Goal: Task Accomplishment & Management: Manage account settings

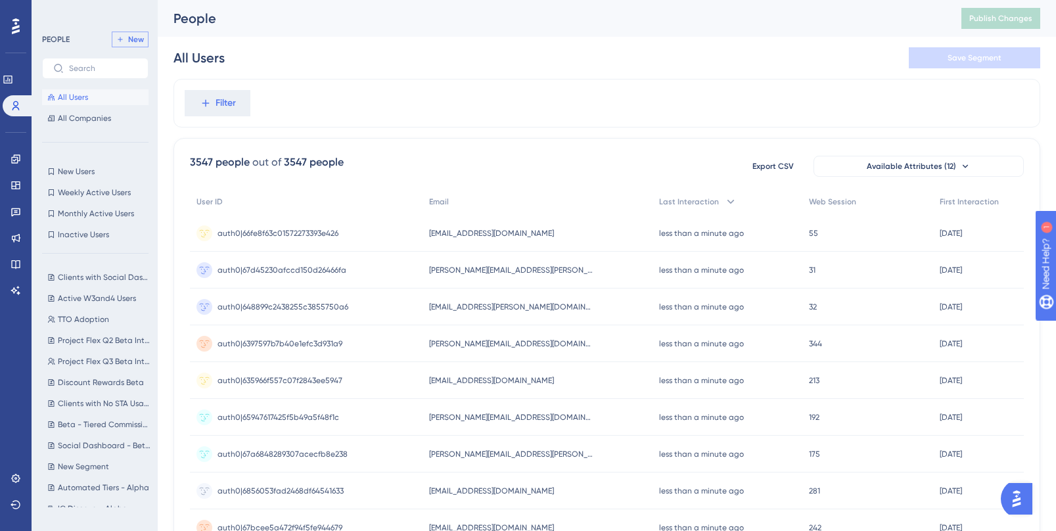
click at [135, 35] on span "New" at bounding box center [136, 39] width 16 height 11
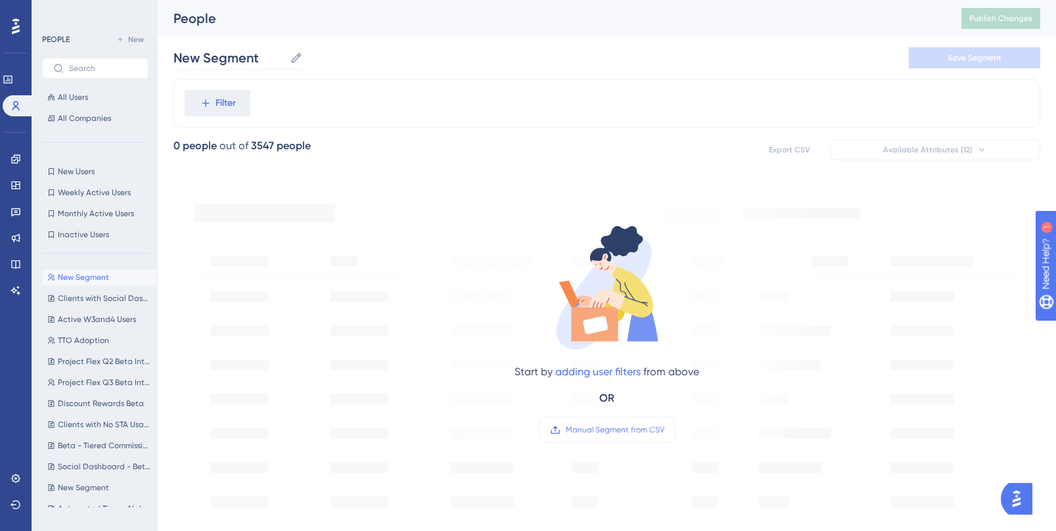
click at [301, 58] on icon at bounding box center [296, 57] width 13 height 13
click at [285, 58] on input "New Segment" at bounding box center [229, 58] width 111 height 18
click at [267, 58] on input "New Segment" at bounding box center [229, 58] width 111 height 18
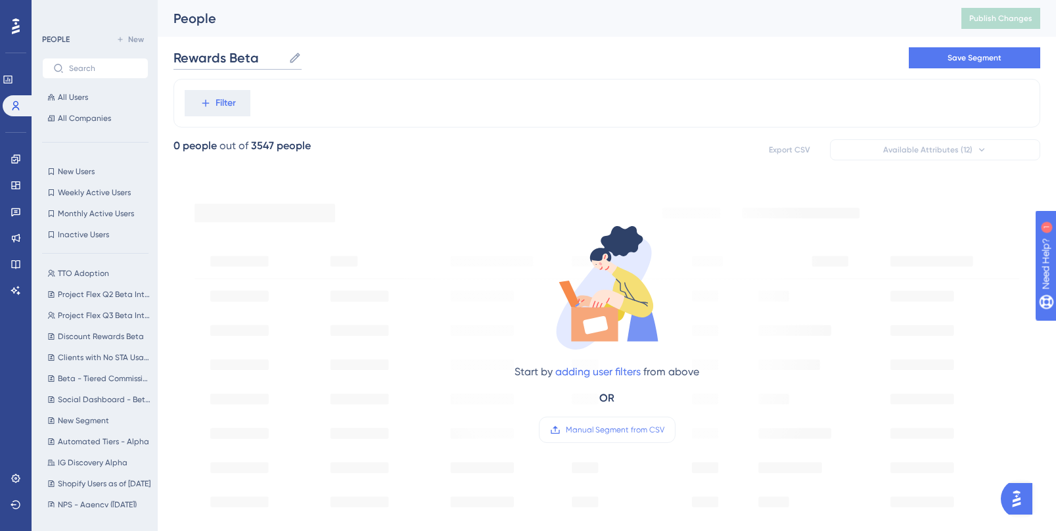
scroll to position [156, 0]
click at [604, 427] on span "Manual Segment from CSV" at bounding box center [615, 430] width 99 height 11
click at [664, 430] on input "Manual Segment from CSV" at bounding box center [664, 430] width 0 height 0
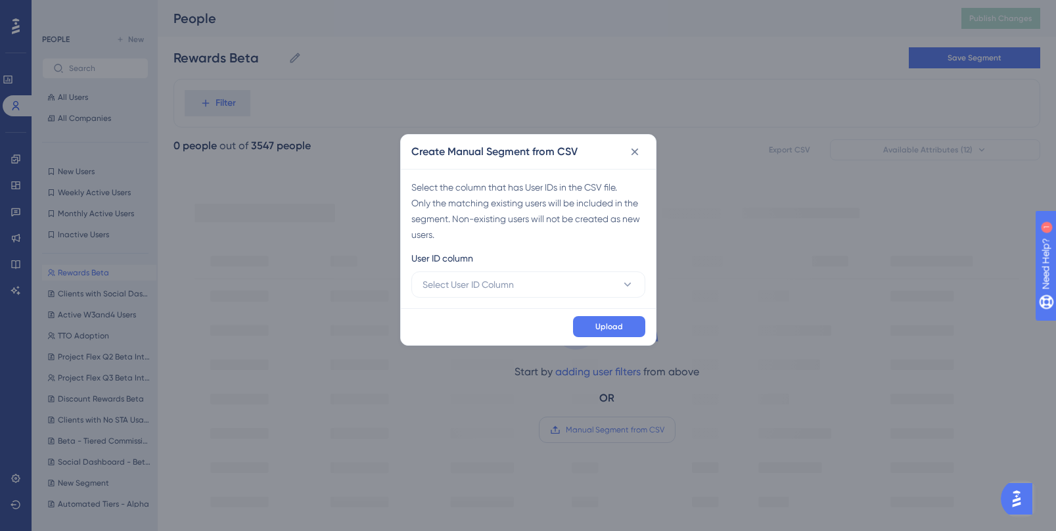
scroll to position [0, 0]
click at [590, 288] on button "Select User ID Column" at bounding box center [528, 284] width 234 height 26
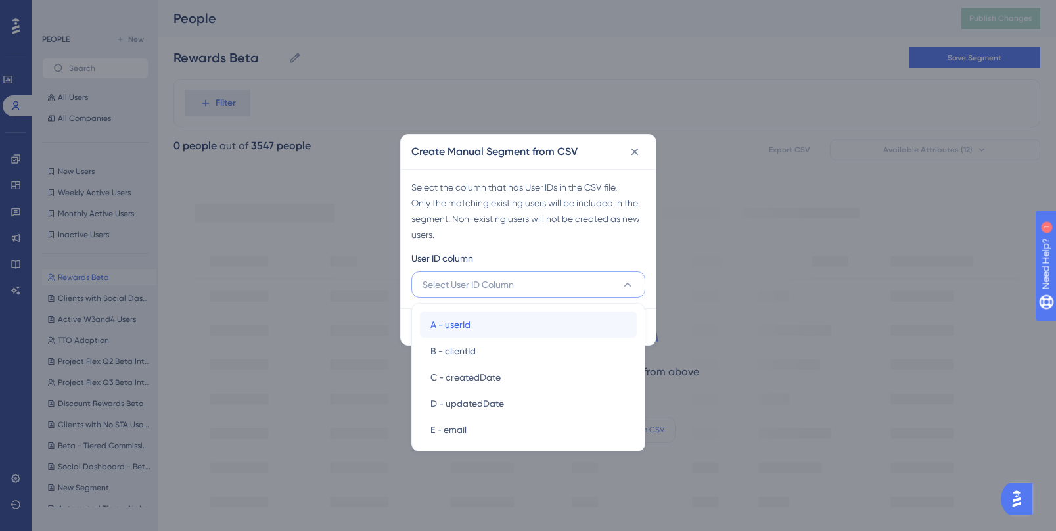
click at [576, 321] on div "A - userId A - userId" at bounding box center [528, 325] width 196 height 26
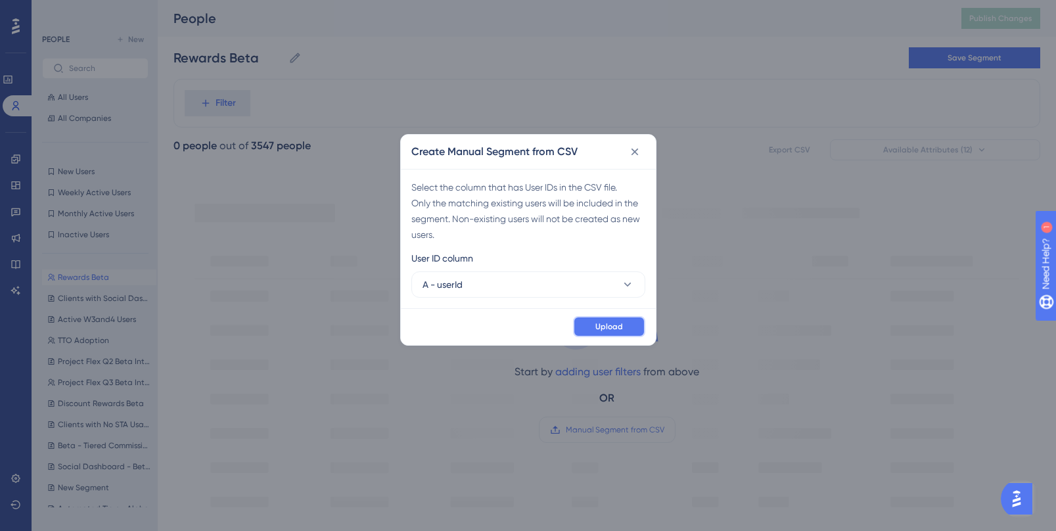
click at [611, 326] on span "Upload" at bounding box center [609, 326] width 28 height 11
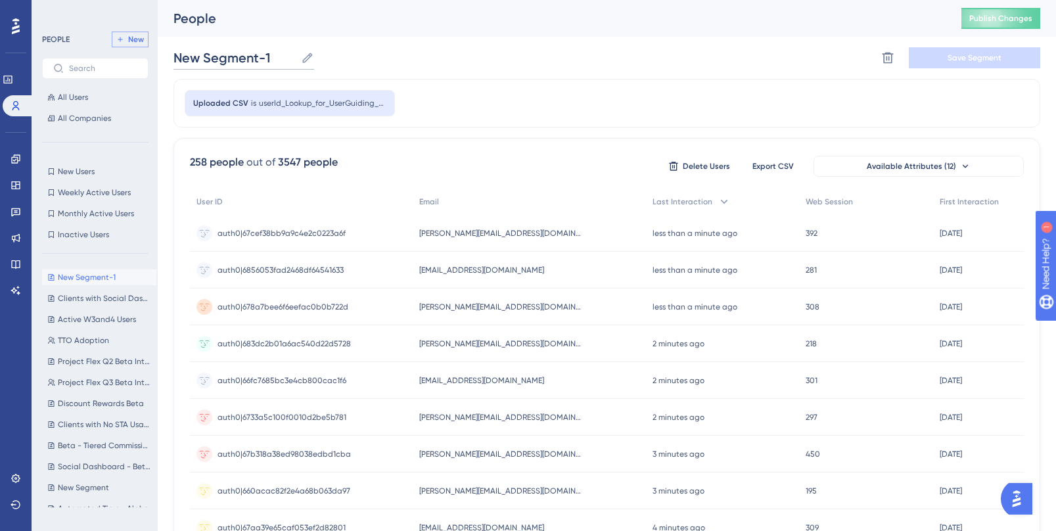
drag, startPoint x: 296, startPoint y: 63, endPoint x: 146, endPoint y: 39, distance: 151.8
click at [158, 39] on div "Performance Users Engagement Widgets Feedback Product Updates Knowledge Base AI…" at bounding box center [607, 515] width 898 height 1030
type input "Rewards Beta"
click at [944, 60] on button "Save Segment" at bounding box center [974, 57] width 131 height 21
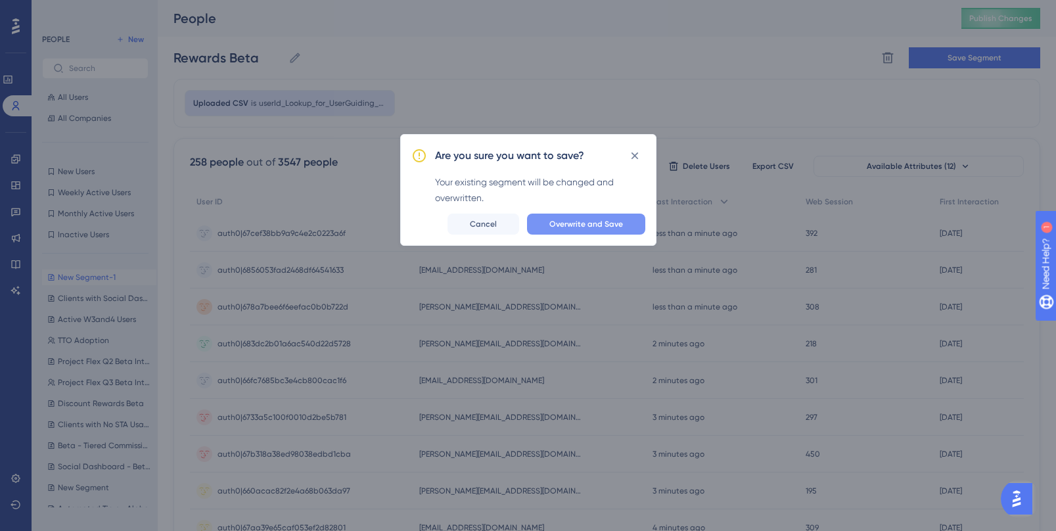
click at [597, 227] on span "Overwrite and Save" at bounding box center [586, 224] width 74 height 11
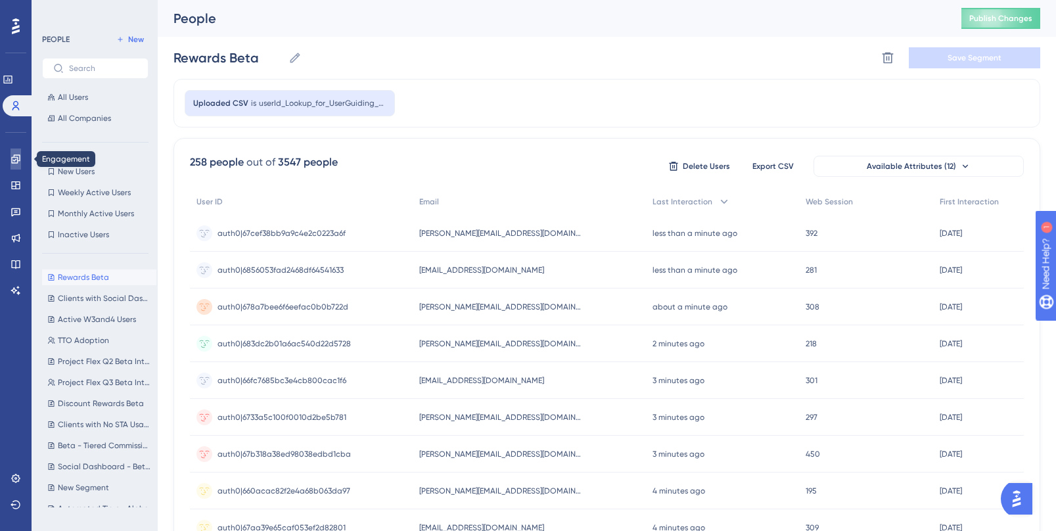
click at [14, 160] on icon at bounding box center [15, 158] width 9 height 9
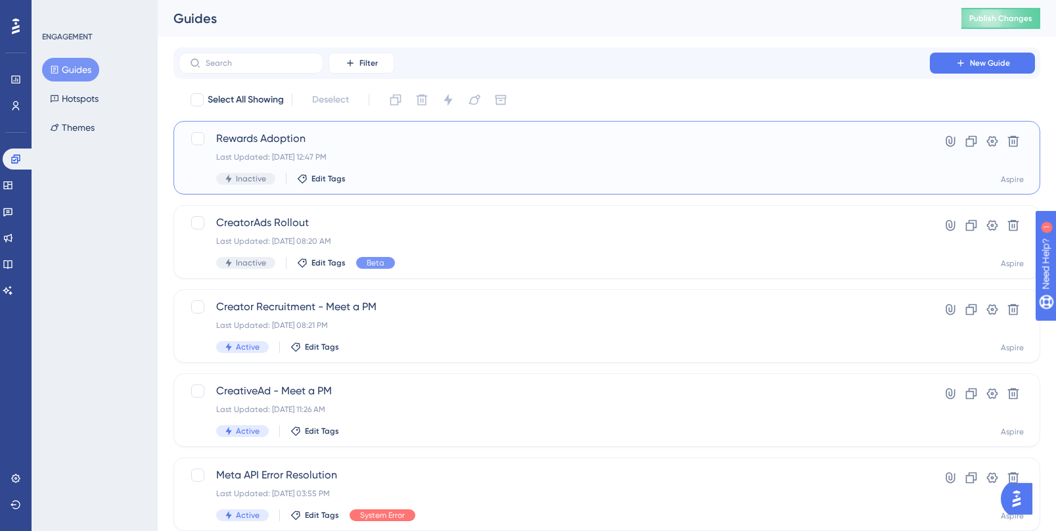
click at [406, 135] on span "Rewards Adoption" at bounding box center [554, 139] width 676 height 16
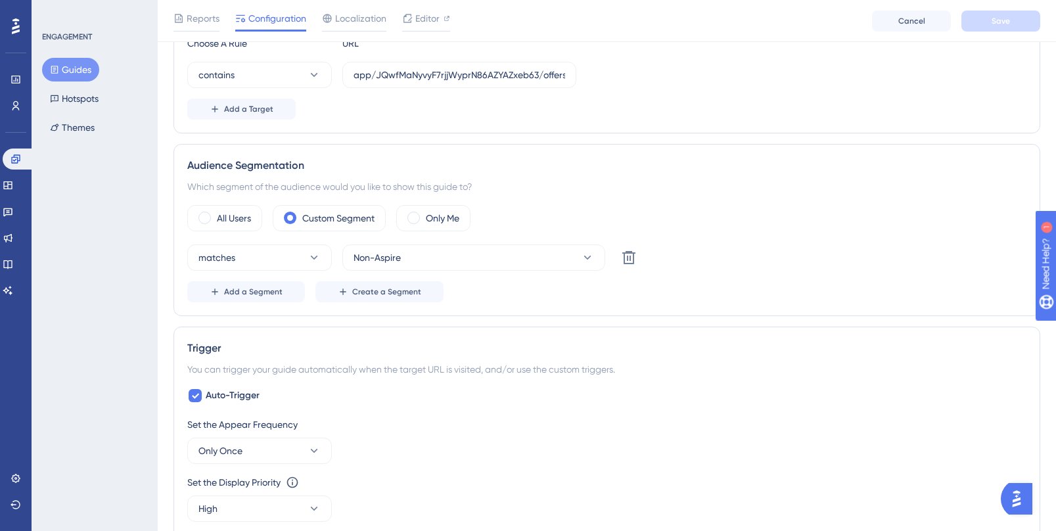
scroll to position [440, 0]
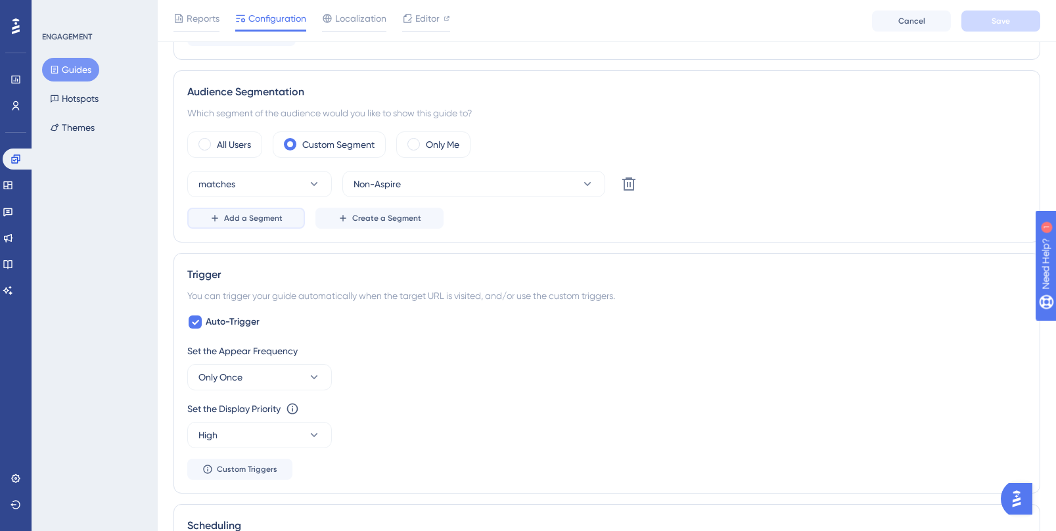
click at [250, 223] on button "Add a Segment" at bounding box center [246, 218] width 118 height 21
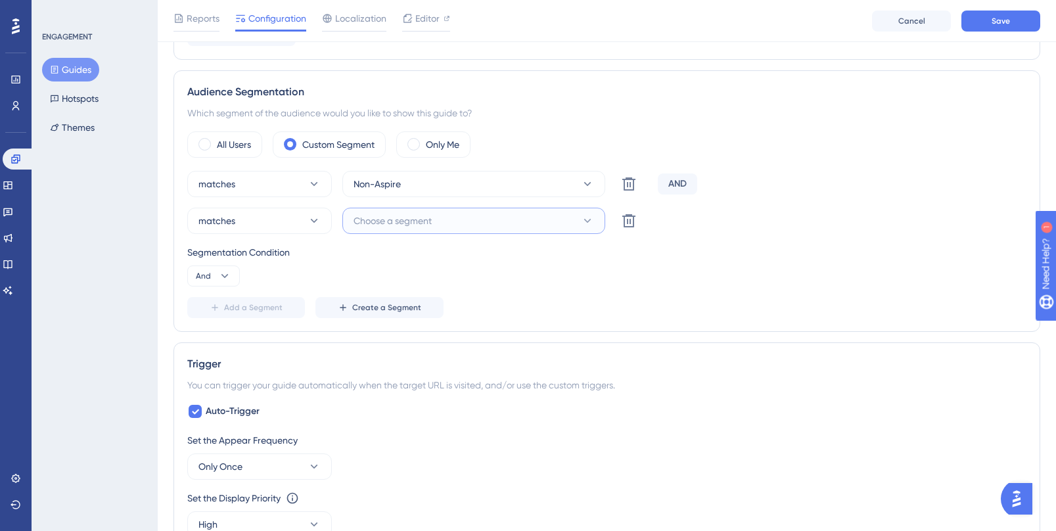
click at [434, 226] on button "Choose a segment" at bounding box center [473, 221] width 263 height 26
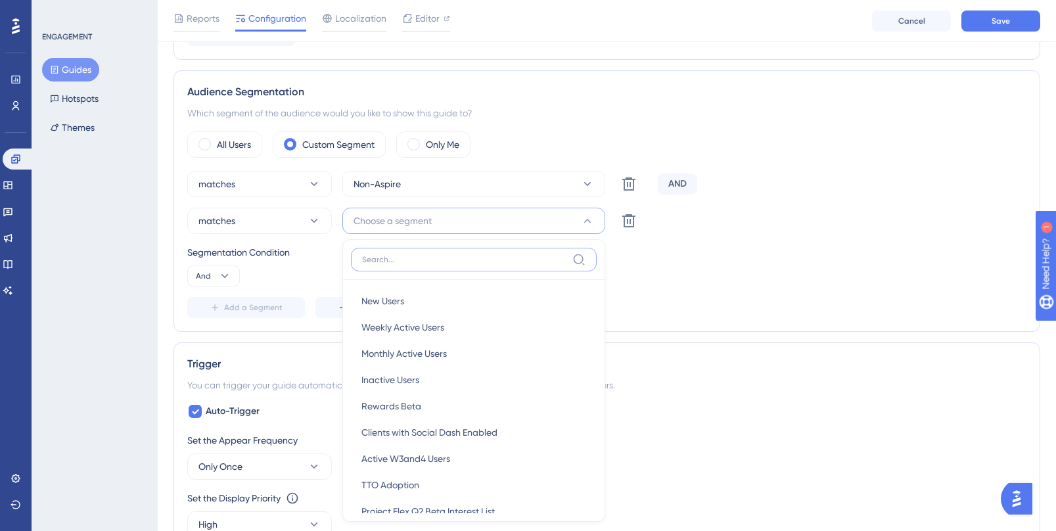
scroll to position [544, 0]
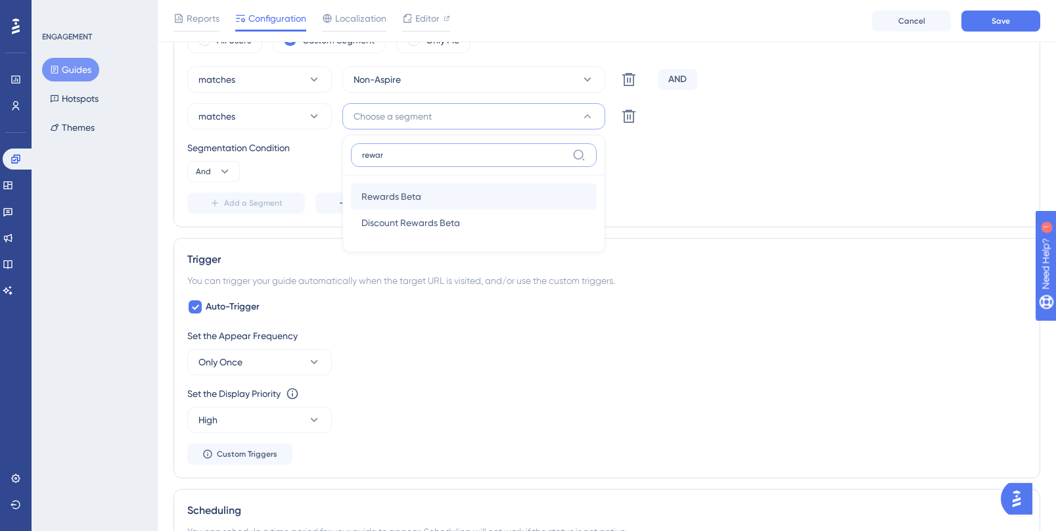
type input "rewar"
click at [391, 199] on span "Rewards Beta" at bounding box center [391, 197] width 60 height 16
click at [729, 176] on div "Segmentation Condition And" at bounding box center [606, 161] width 839 height 42
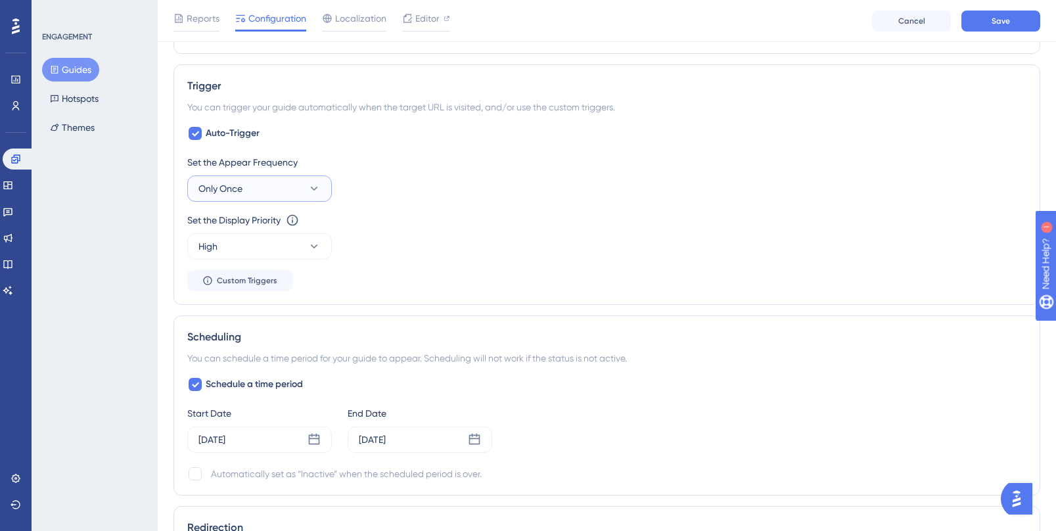
click at [305, 191] on button "Only Once" at bounding box center [259, 188] width 145 height 26
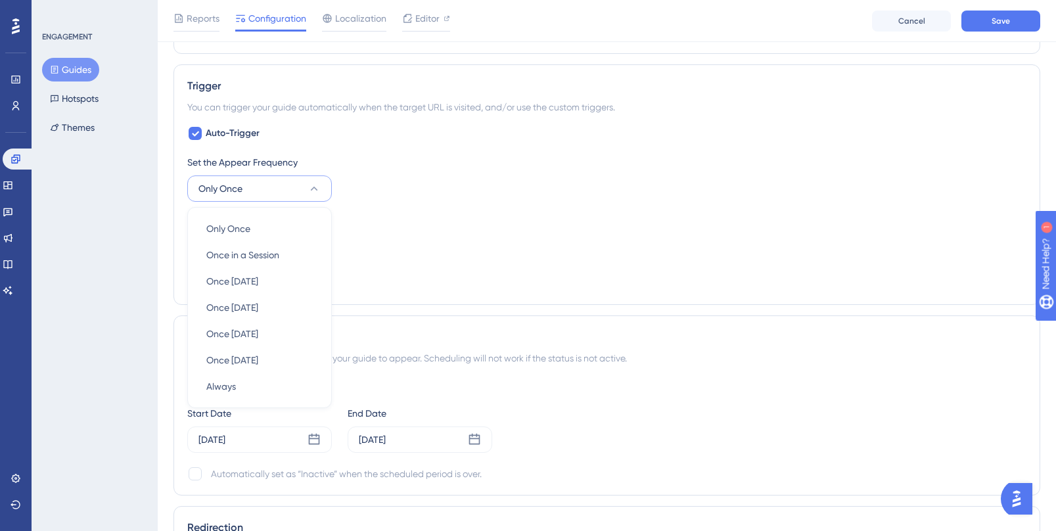
scroll to position [760, 0]
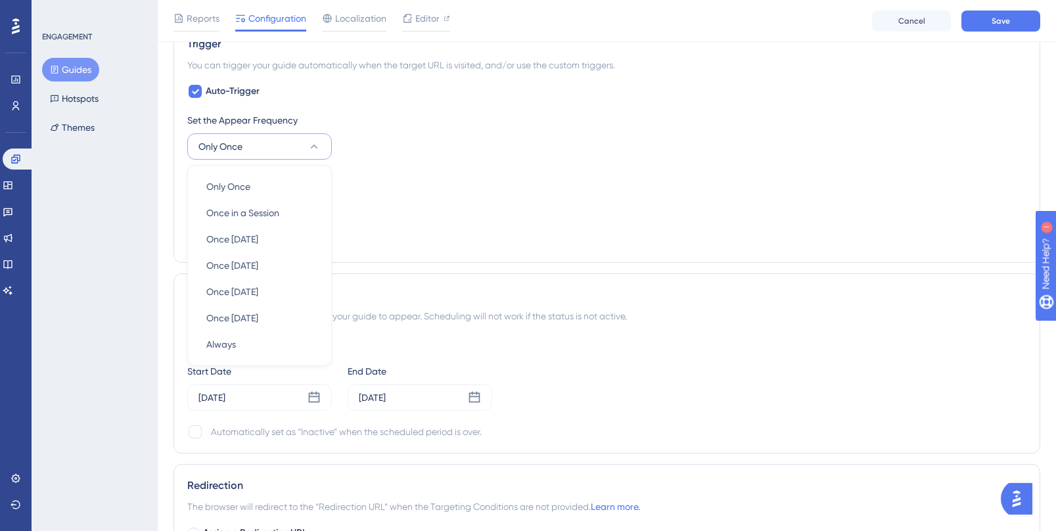
drag, startPoint x: 466, startPoint y: 210, endPoint x: 457, endPoint y: 211, distance: 9.2
click at [466, 211] on div "Set the Display Priority This option will set the display priority between auto…" at bounding box center [606, 193] width 839 height 47
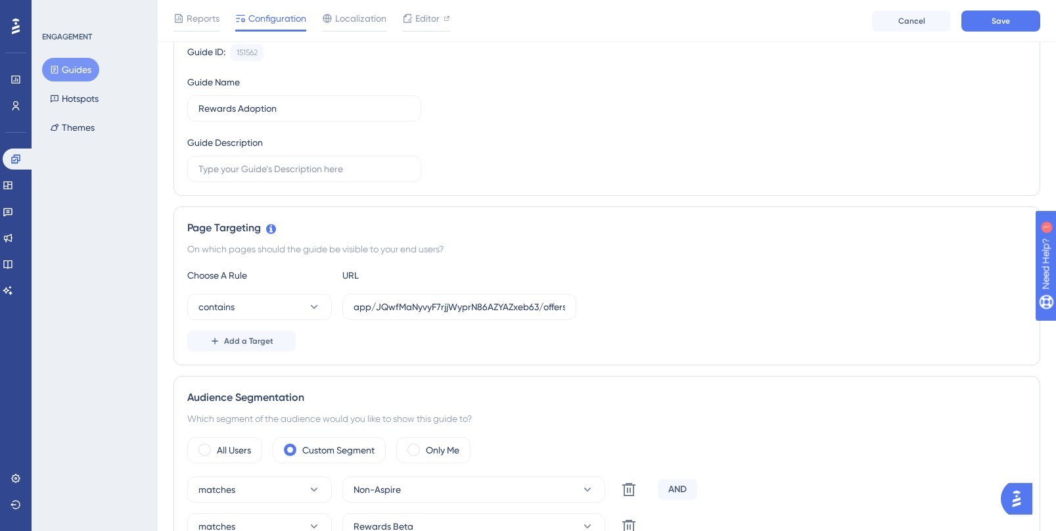
scroll to position [0, 0]
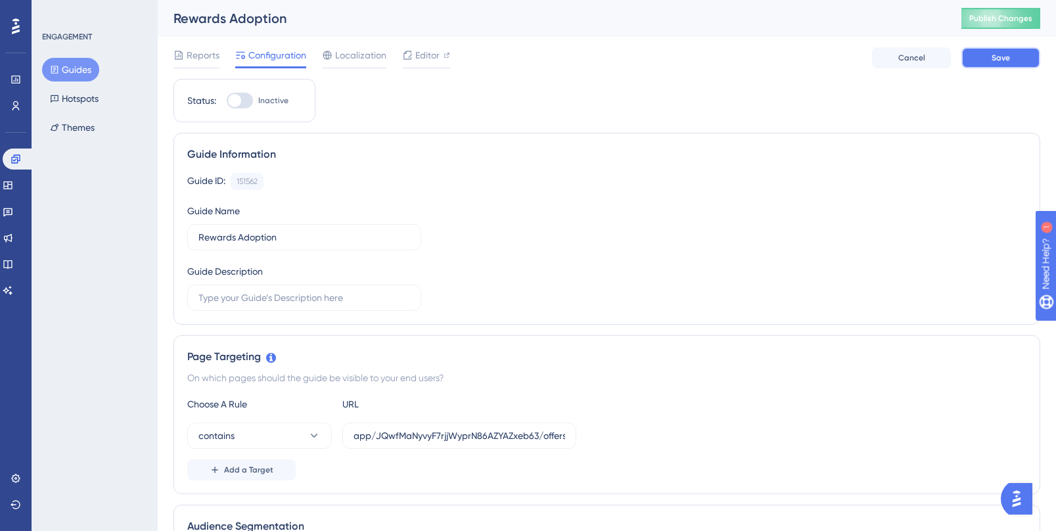
click at [1013, 61] on button "Save" at bounding box center [1000, 57] width 79 height 21
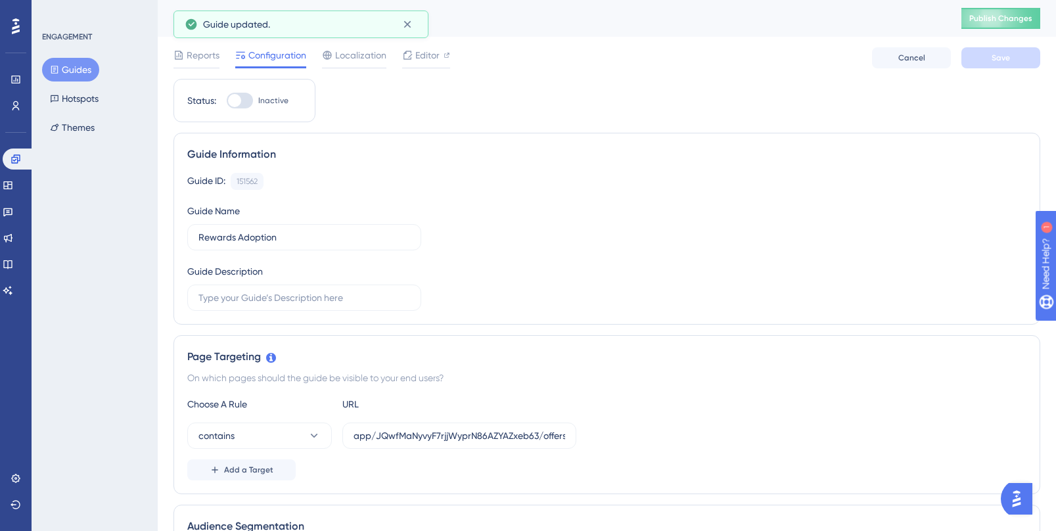
click at [987, 23] on span "Publish Changes" at bounding box center [1000, 18] width 63 height 11
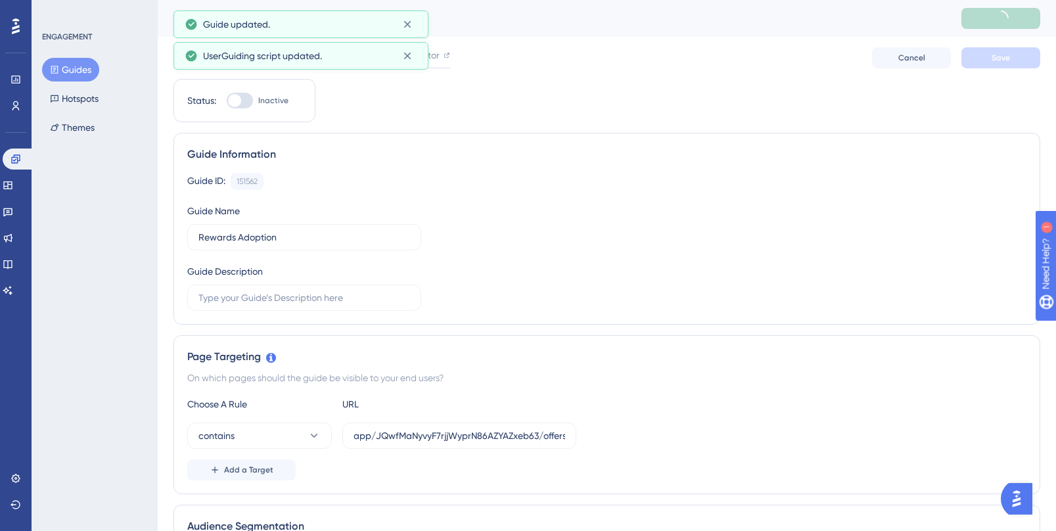
click at [62, 77] on button "Guides" at bounding box center [70, 70] width 57 height 24
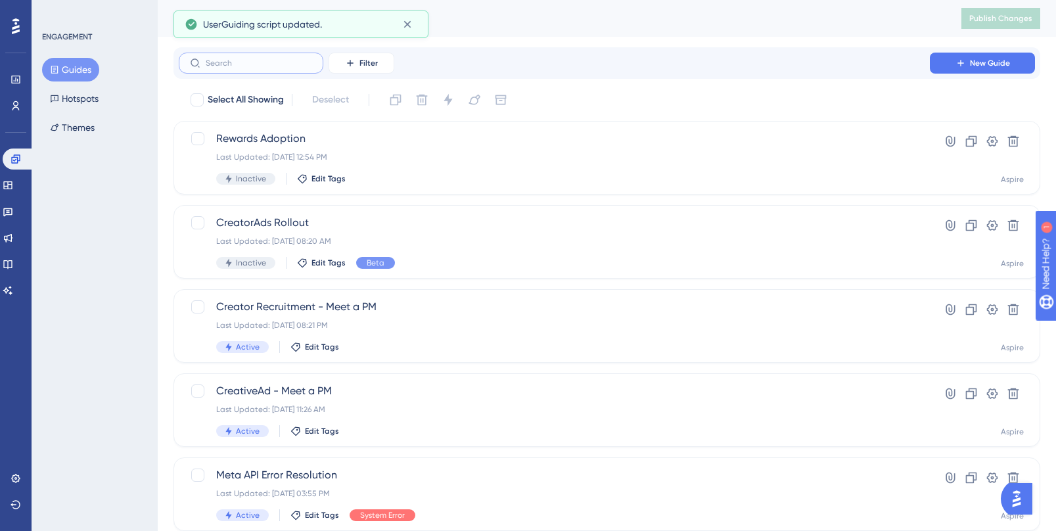
click at [278, 64] on input "text" at bounding box center [259, 62] width 106 height 9
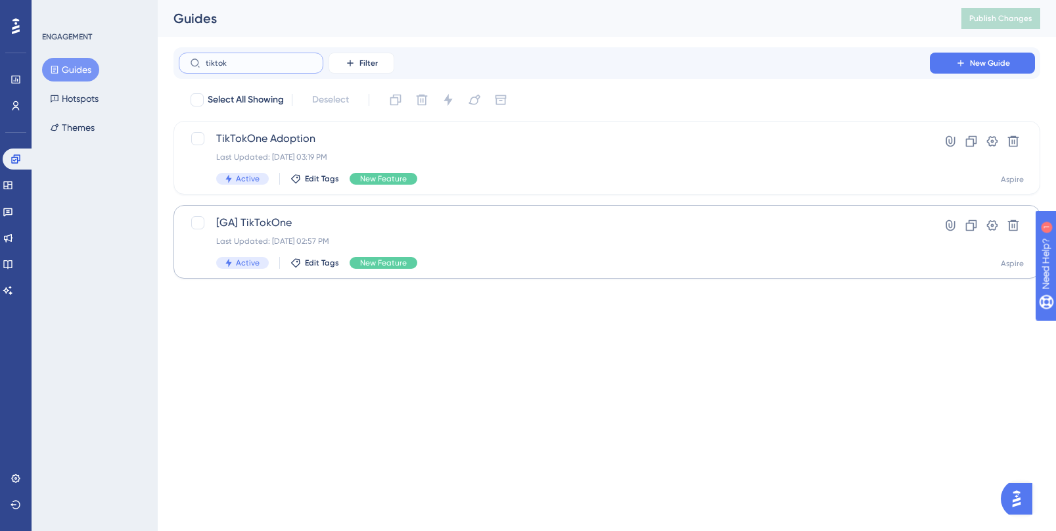
type input "tiktok"
click at [563, 235] on div "[GA] TikTokOne Last Updated: Jun 24 2025, 02:57 PM Active Edit Tags New Feature" at bounding box center [554, 242] width 676 height 54
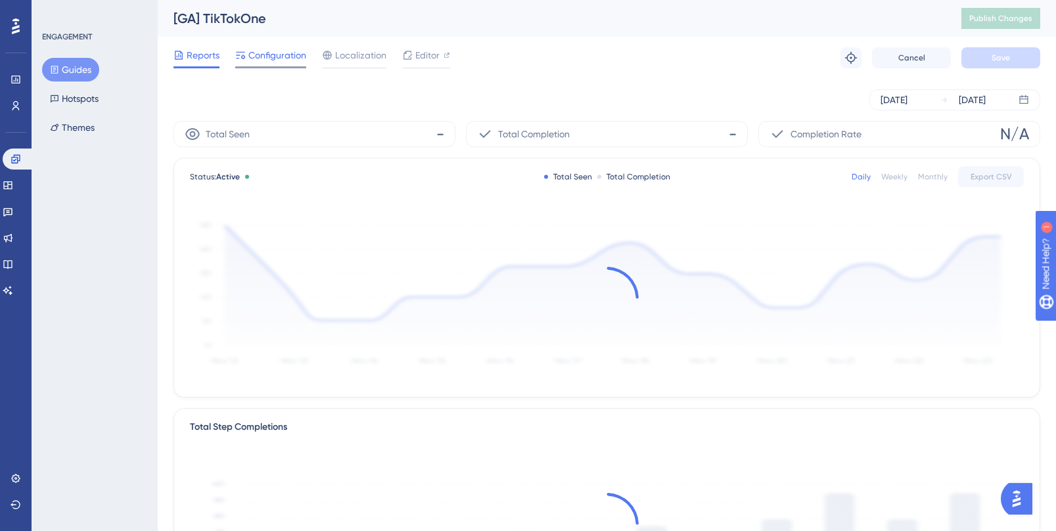
click at [243, 51] on icon at bounding box center [240, 55] width 11 height 11
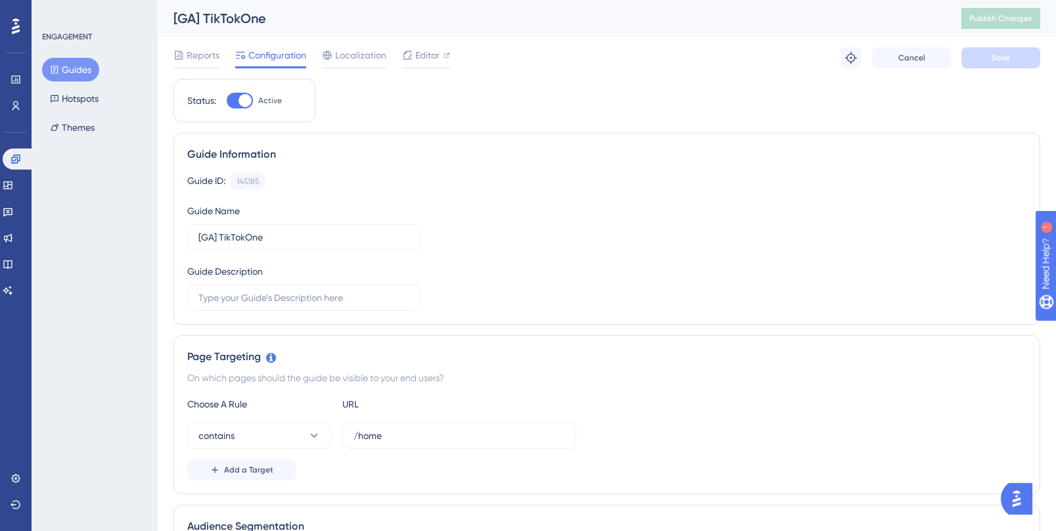
click at [243, 101] on div at bounding box center [245, 100] width 13 height 13
click at [227, 101] on input "Active" at bounding box center [226, 101] width 1 height 1
checkbox input "false"
click at [1011, 60] on button "Save" at bounding box center [1000, 57] width 79 height 21
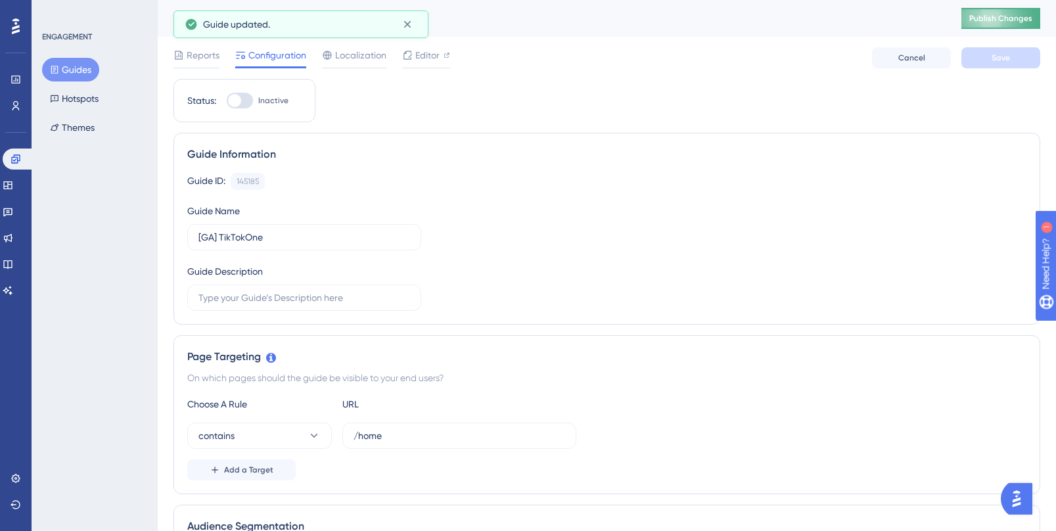
click at [1007, 24] on button "Publish Changes" at bounding box center [1000, 18] width 79 height 21
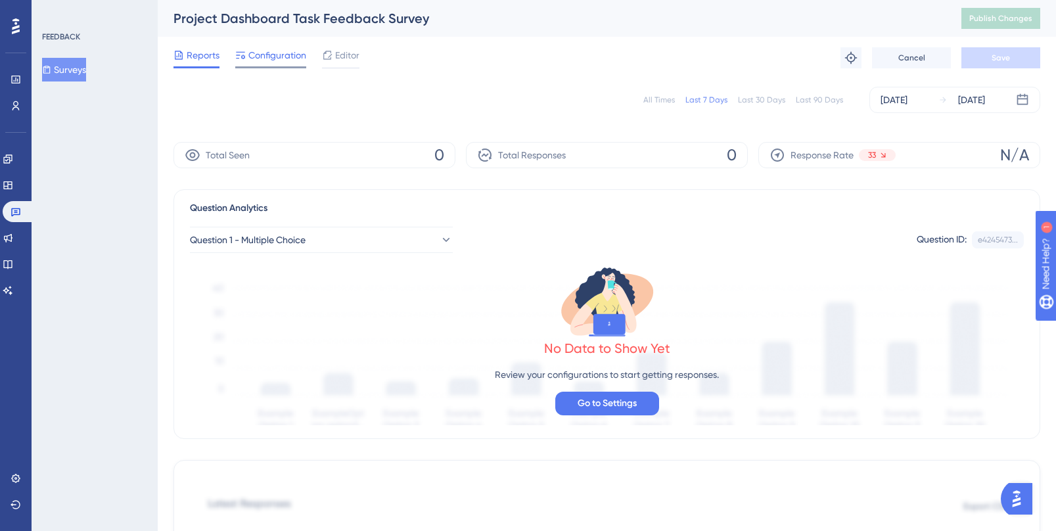
click at [272, 49] on span "Configuration" at bounding box center [277, 55] width 58 height 16
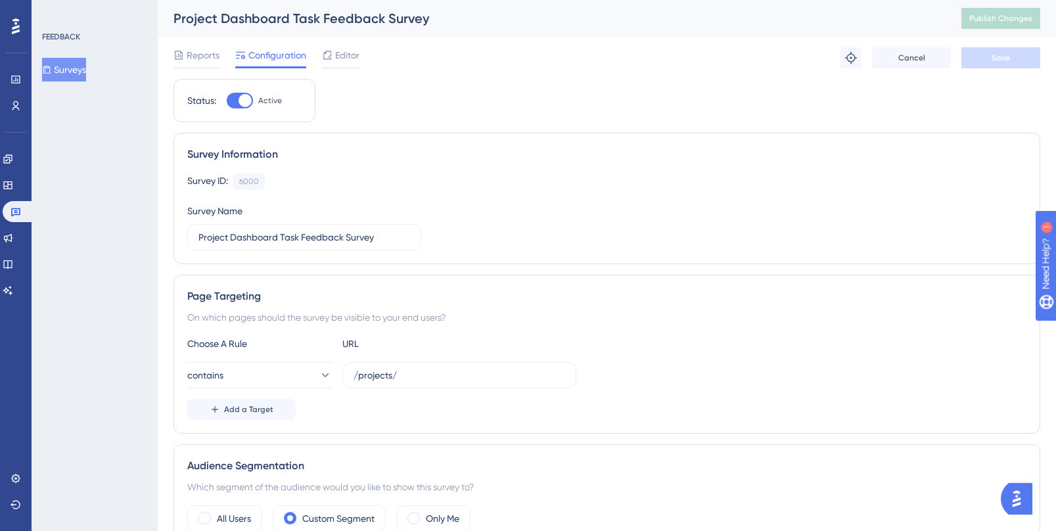
click at [236, 106] on div at bounding box center [240, 101] width 26 height 16
click at [227, 101] on input "Active" at bounding box center [226, 101] width 1 height 1
checkbox input "false"
click at [995, 55] on span "Save" at bounding box center [1001, 58] width 18 height 11
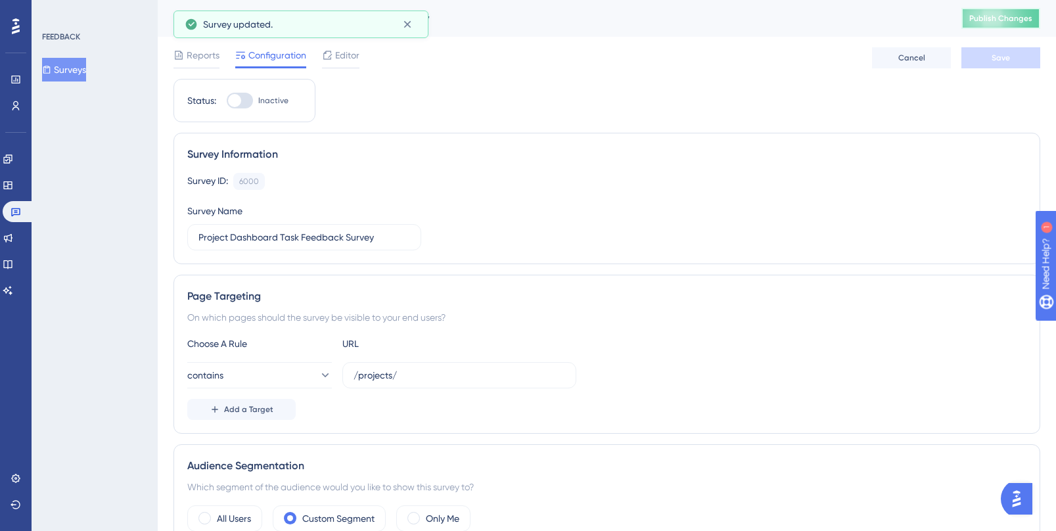
click at [988, 13] on span "Publish Changes" at bounding box center [1000, 18] width 63 height 11
